Goal: Task Accomplishment & Management: Manage account settings

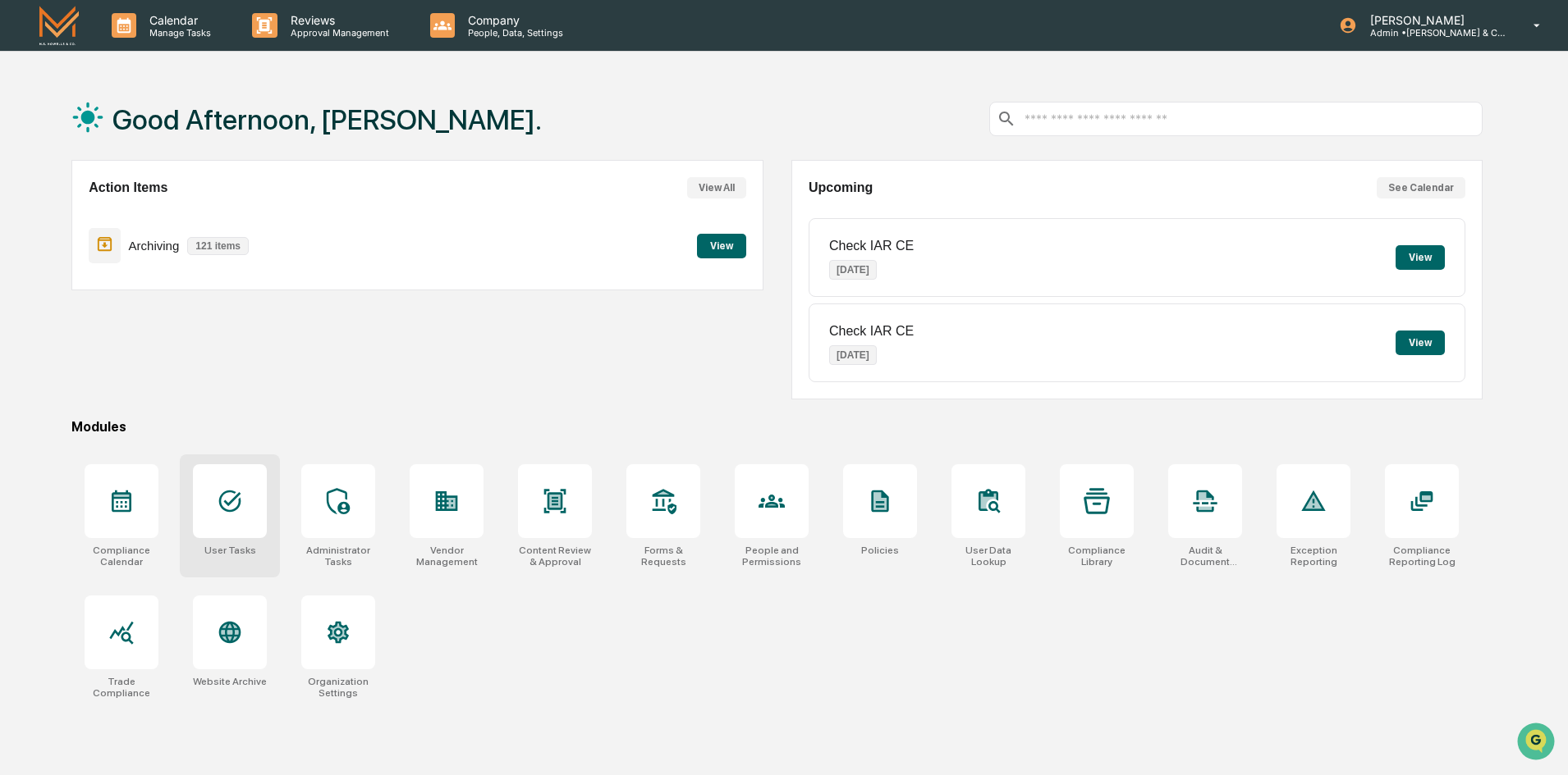
click at [231, 501] on icon at bounding box center [230, 501] width 22 height 22
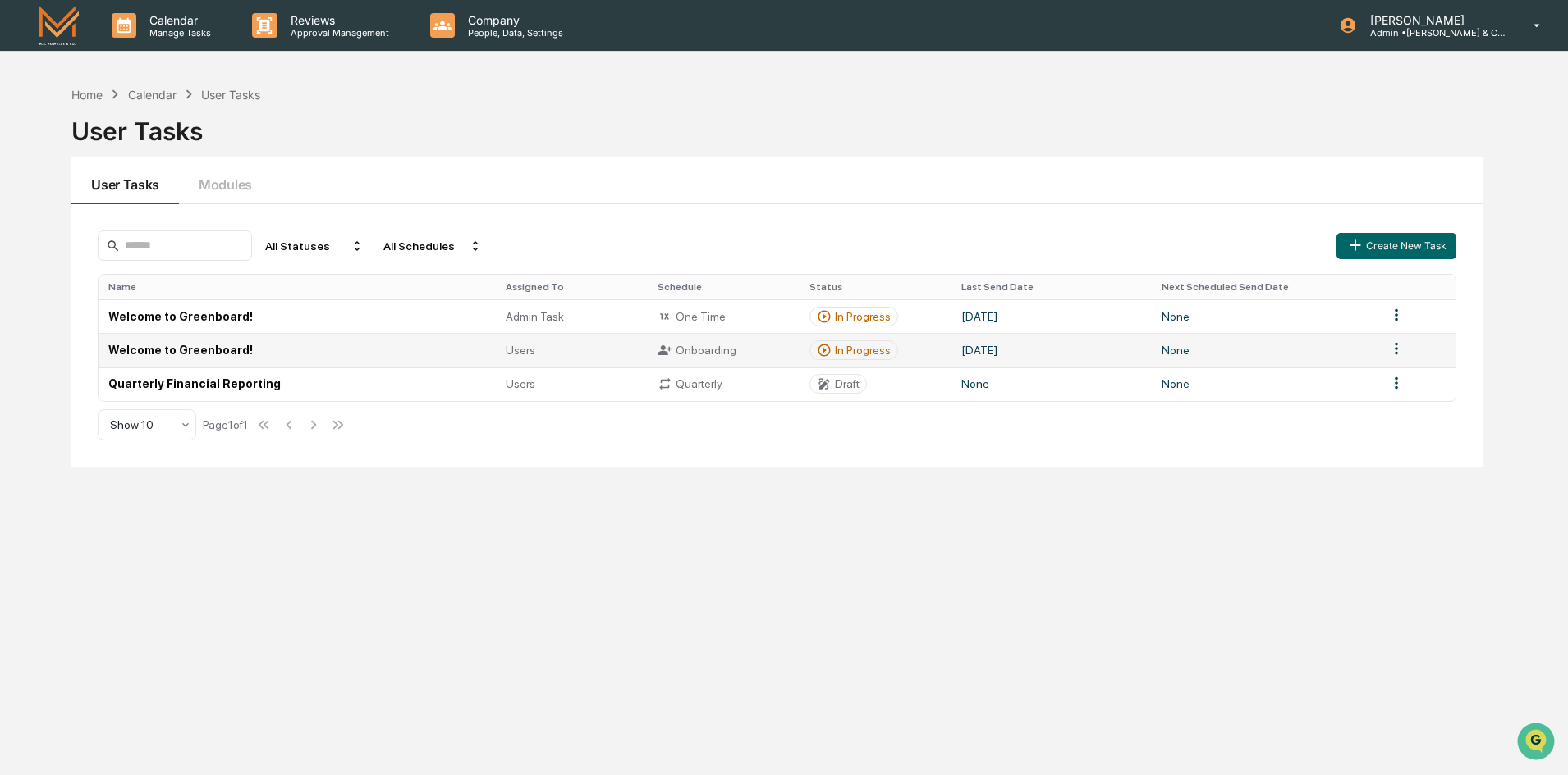
click at [206, 350] on td "Welcome to Greenboard!" at bounding box center [296, 349] width 397 height 33
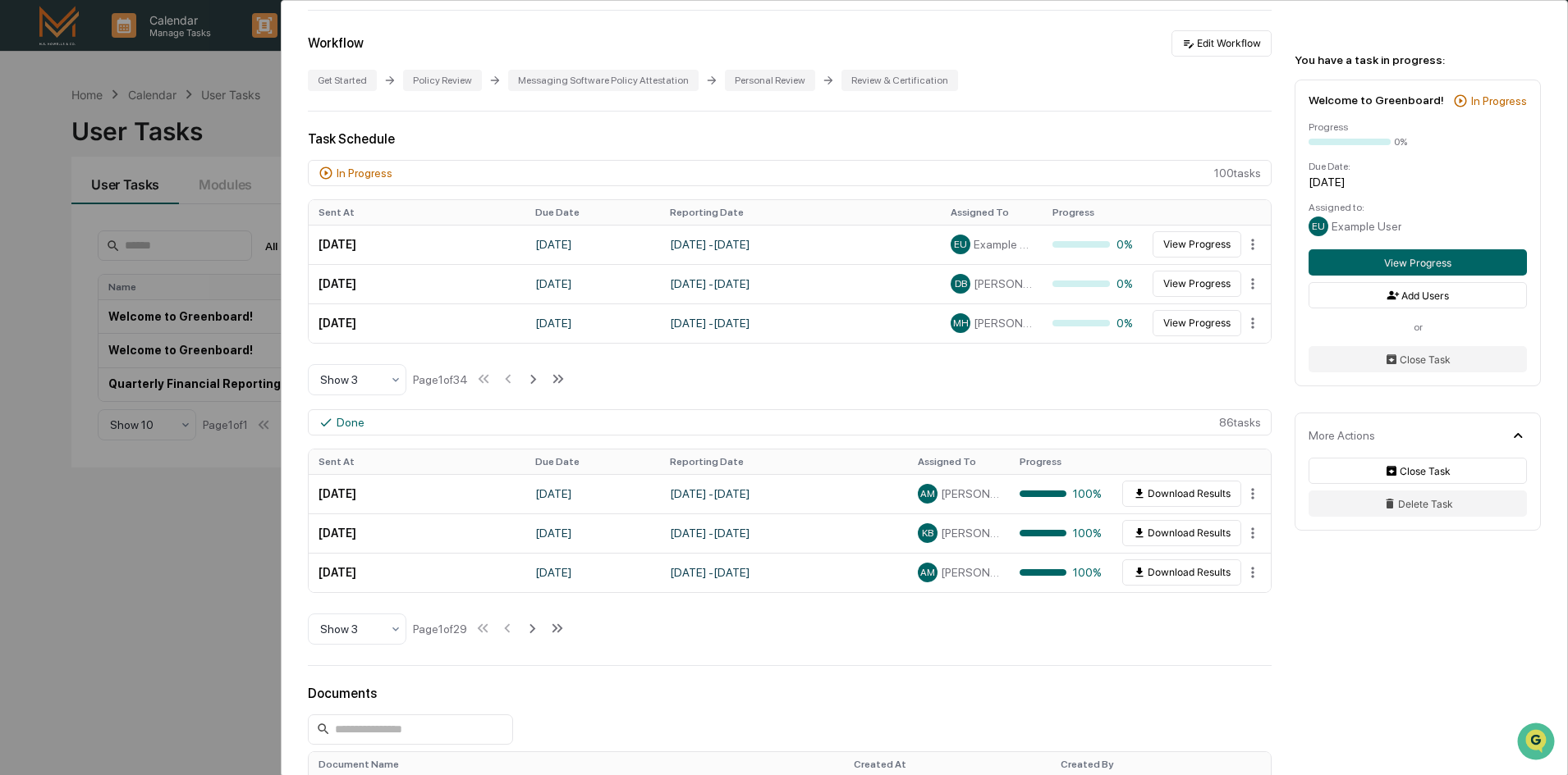
scroll to position [328, 0]
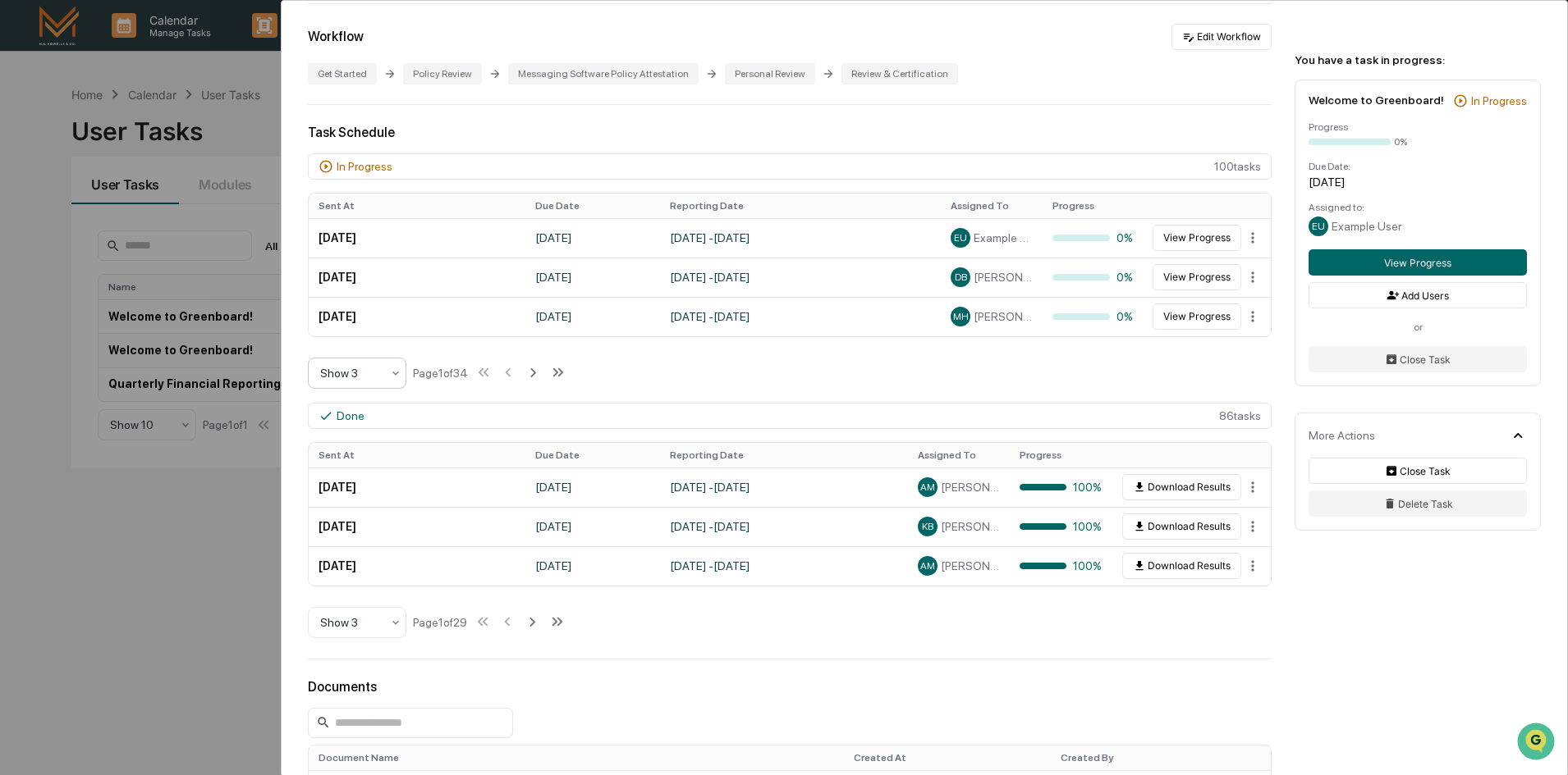
click at [395, 371] on icon at bounding box center [395, 373] width 13 height 13
click at [351, 482] on div "Show 10" at bounding box center [357, 478] width 97 height 32
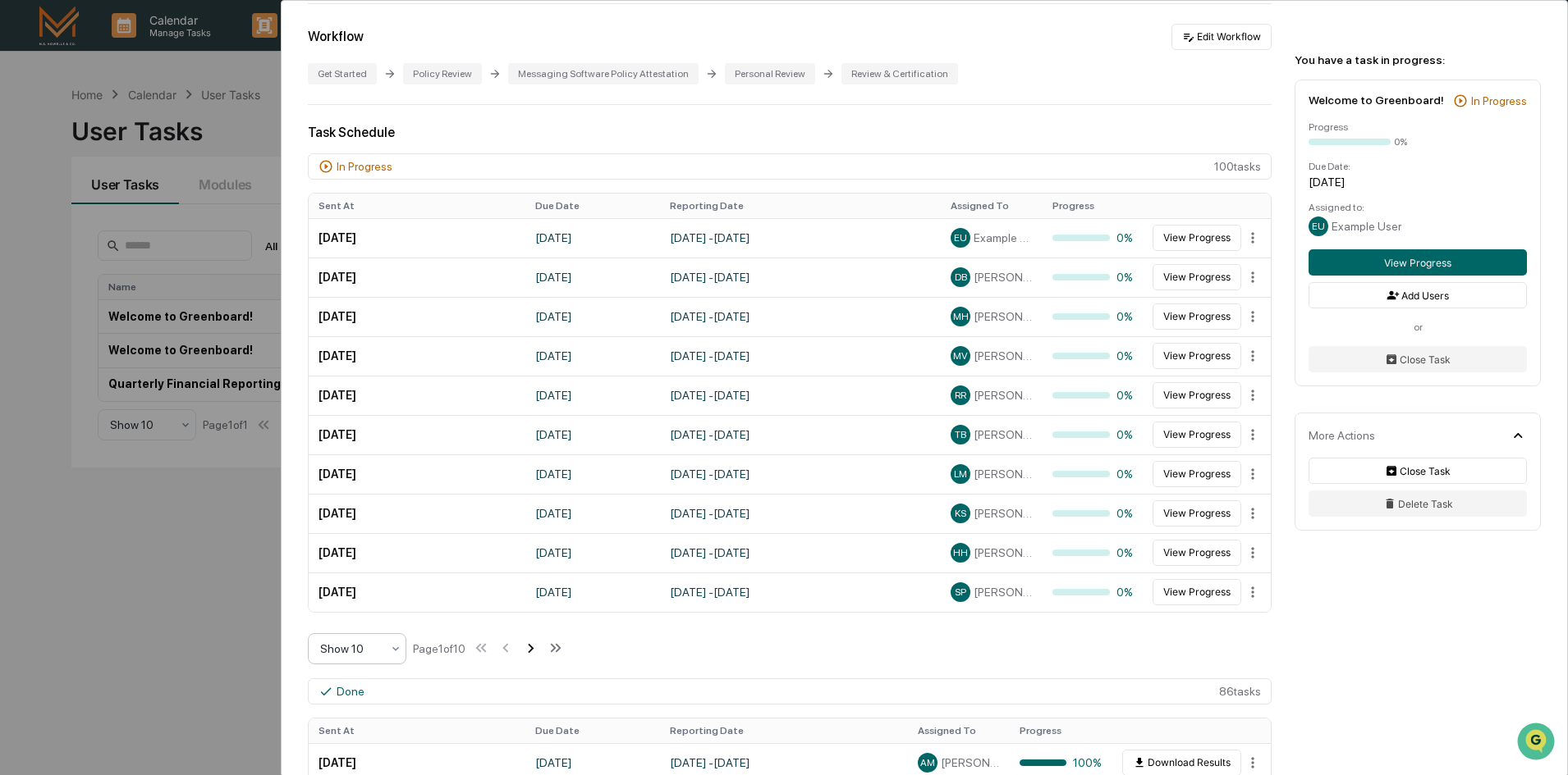
click at [533, 647] on icon at bounding box center [530, 648] width 18 height 18
click at [533, 647] on icon at bounding box center [532, 648] width 18 height 18
click at [533, 647] on icon at bounding box center [533, 648] width 18 height 18
click at [533, 647] on icon at bounding box center [533, 648] width 18 height 18
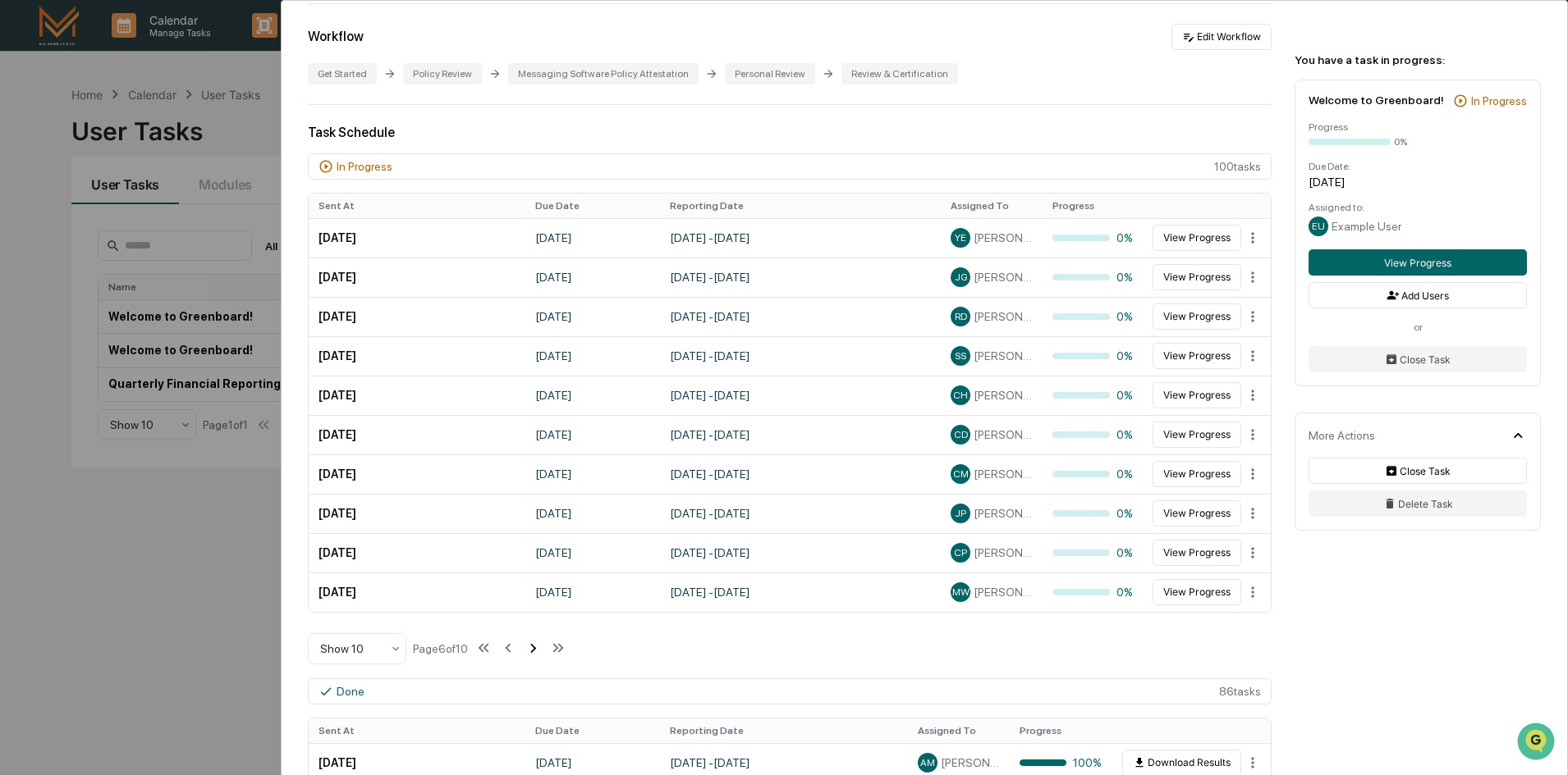
click at [533, 647] on icon at bounding box center [533, 648] width 18 height 18
click at [533, 646] on icon at bounding box center [533, 648] width 18 height 18
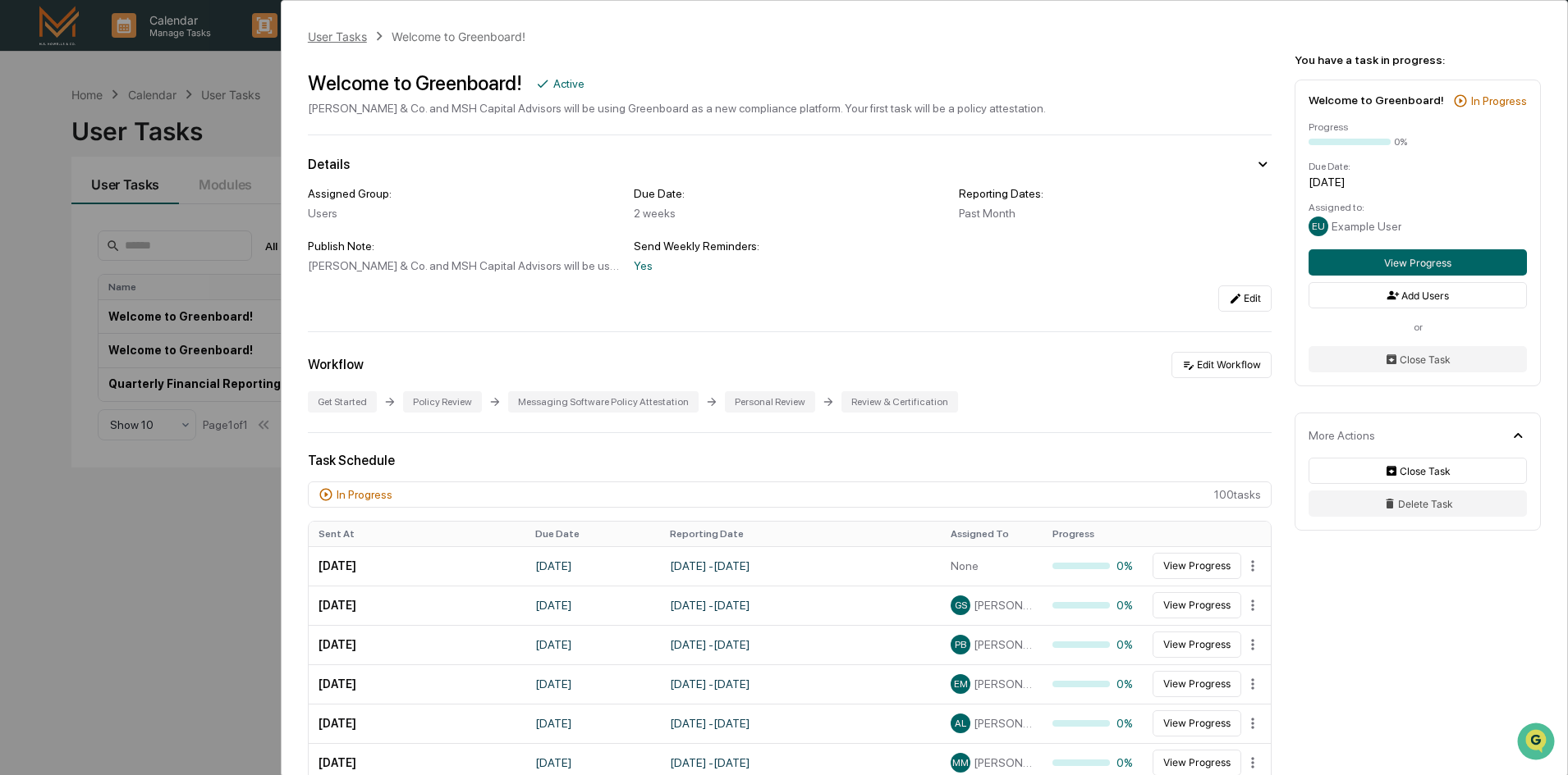
click at [332, 35] on div "User Tasks" at bounding box center [336, 37] width 59 height 14
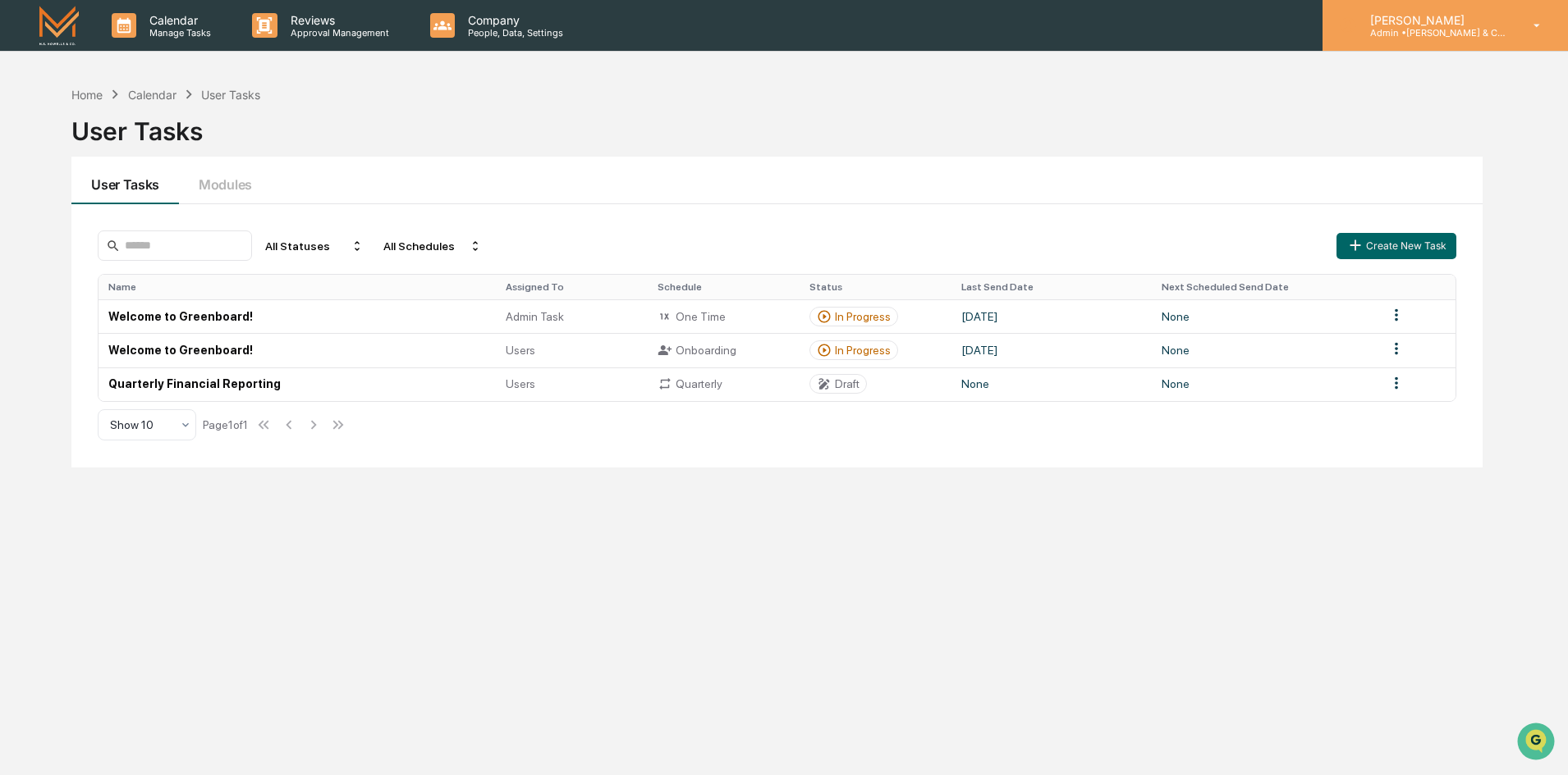
click at [1399, 34] on p "Admin • [PERSON_NAME] & Co. - BD" at bounding box center [1433, 32] width 152 height 11
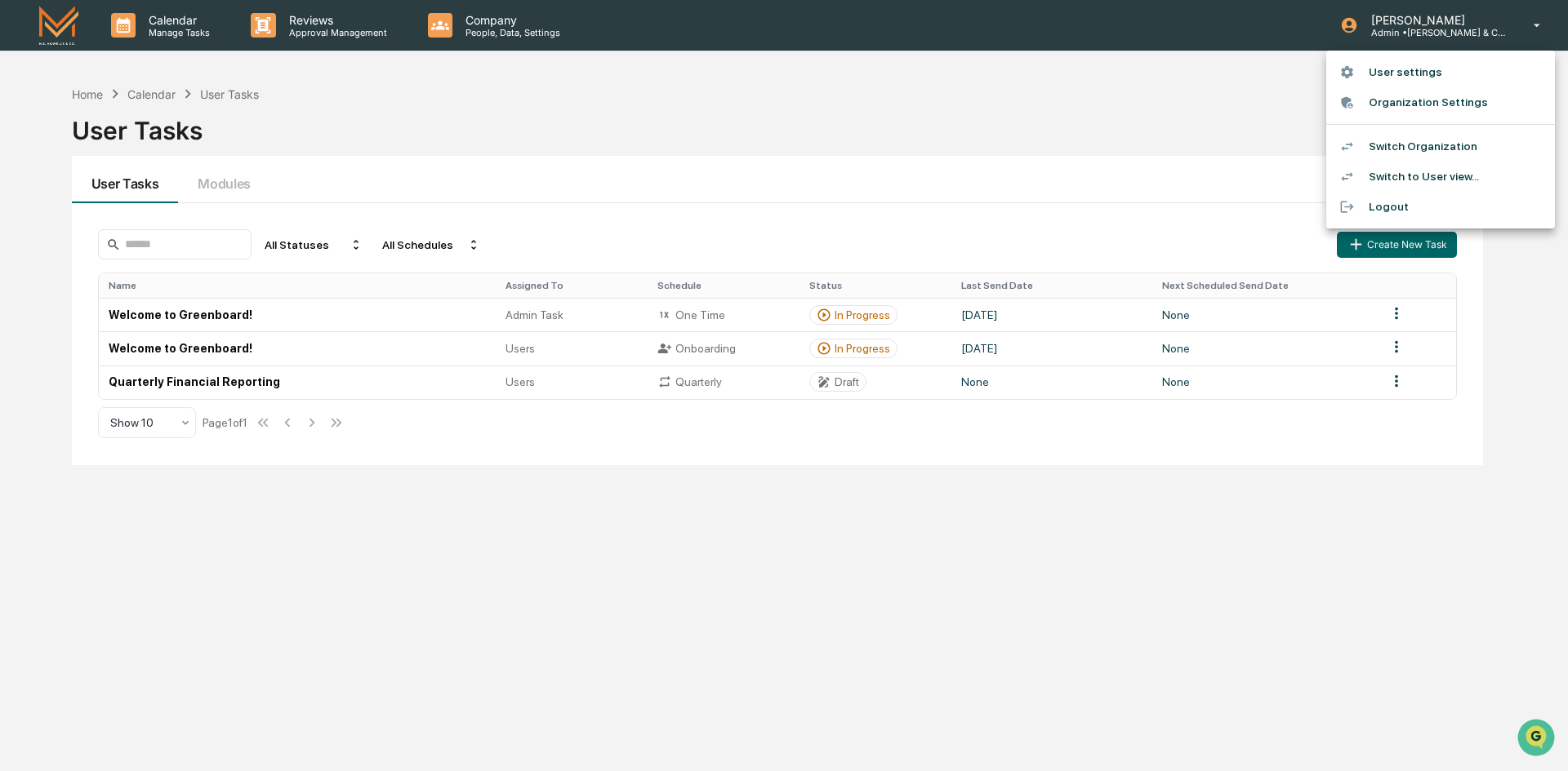
click at [1402, 100] on li "Organization Settings" at bounding box center [1441, 102] width 228 height 30
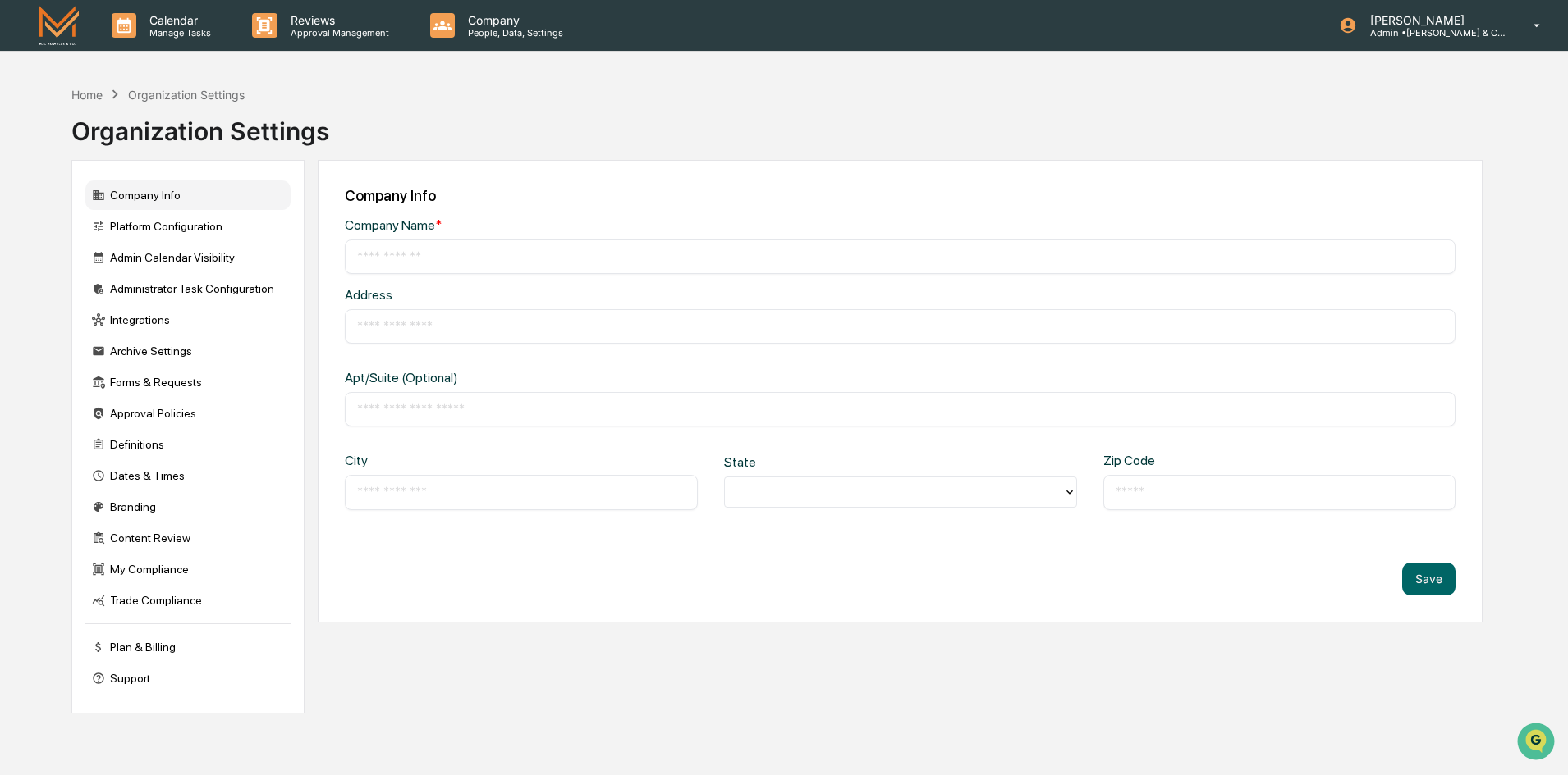
type input "**********"
type input "*****"
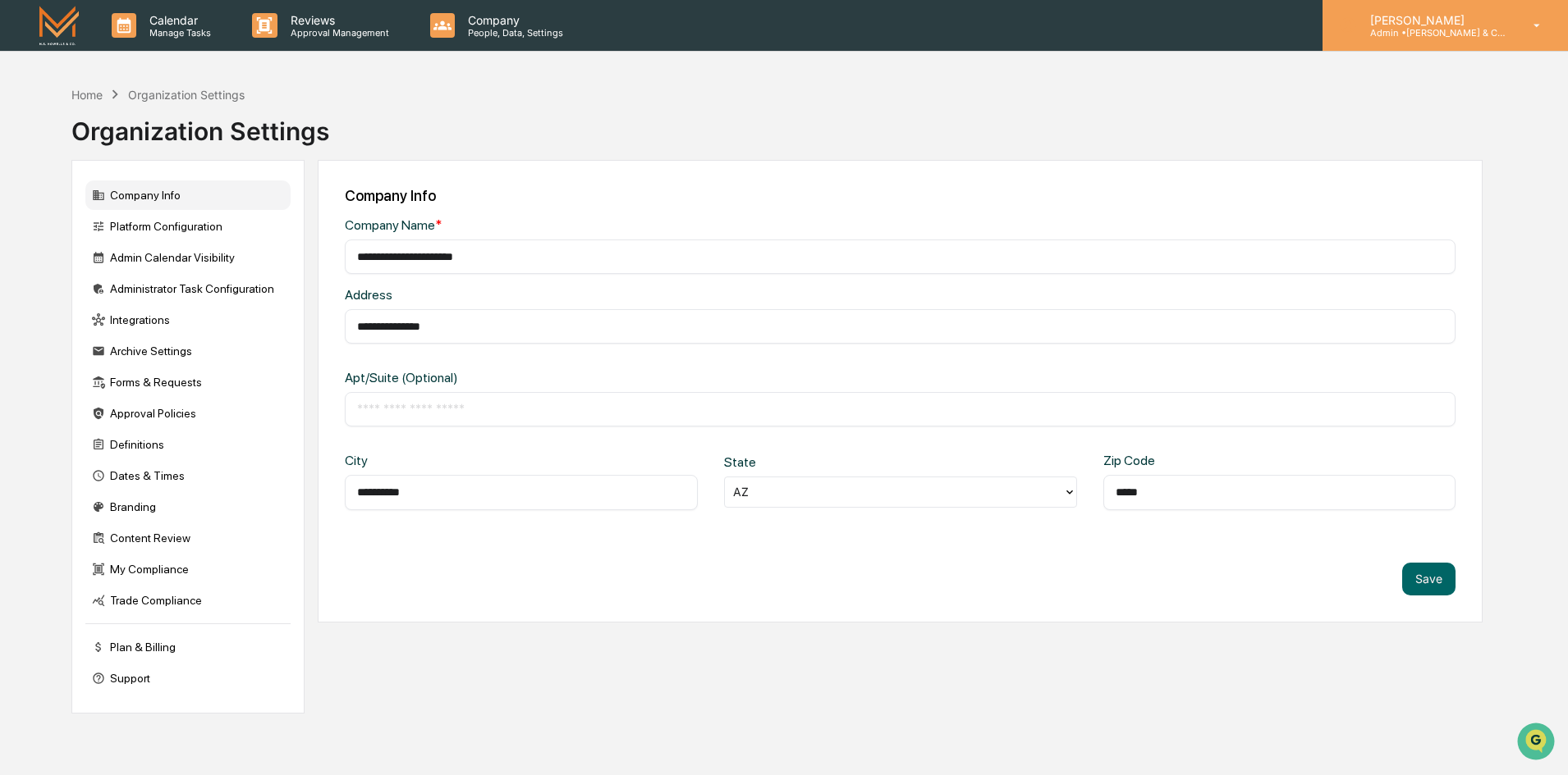
click at [1435, 33] on p "Admin • [PERSON_NAME] & Co. - BD" at bounding box center [1433, 32] width 152 height 11
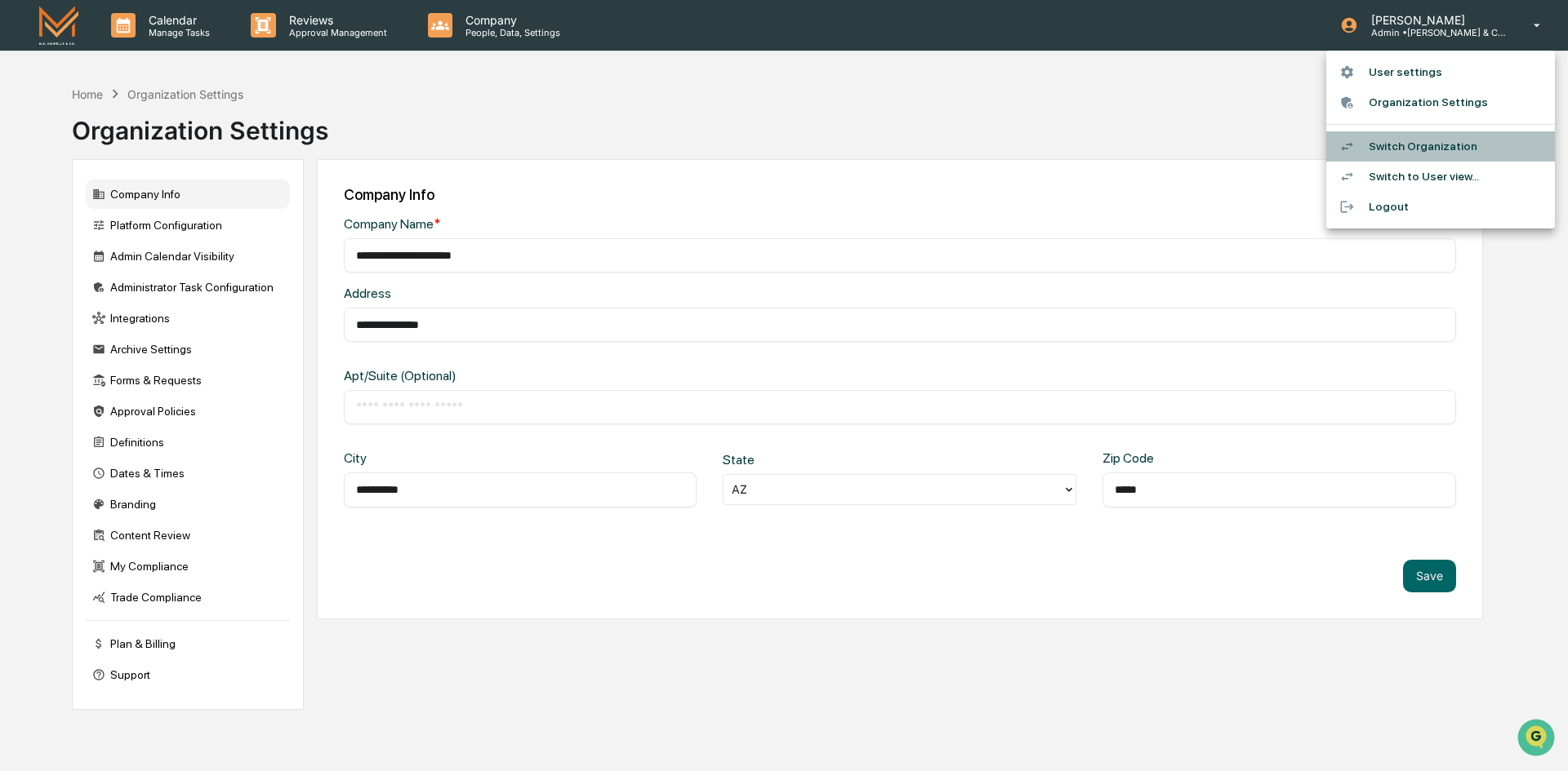
click at [1426, 146] on li "Switch Organization" at bounding box center [1441, 146] width 228 height 30
